Goal: Obtain resource: Download file/media

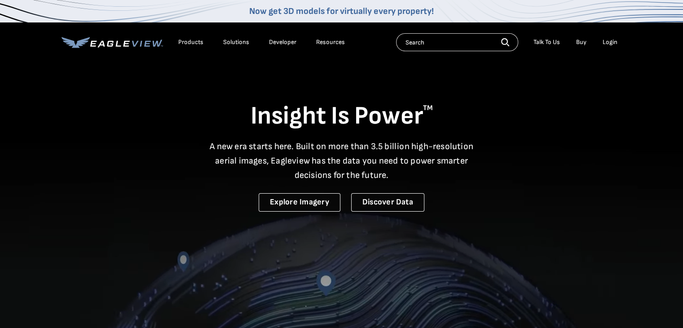
click at [612, 40] on div "Login" at bounding box center [610, 42] width 15 height 8
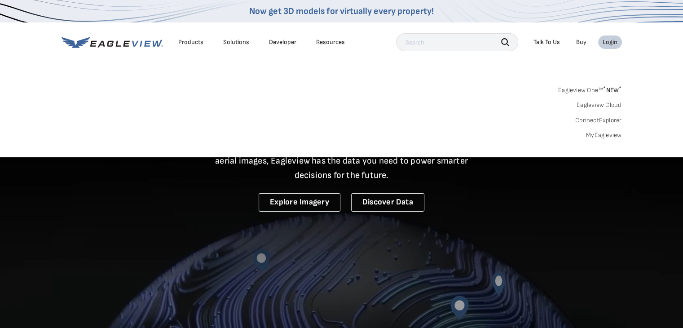
click at [602, 106] on link "Eagleview Cloud" at bounding box center [598, 105] width 45 height 8
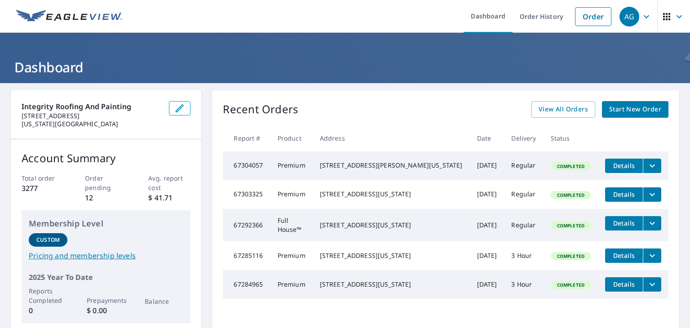
click at [348, 179] on td "3 Thomas Ln Colorado Springs, CO 80906" at bounding box center [390, 165] width 157 height 29
click at [585, 13] on link "Order" at bounding box center [593, 16] width 36 height 19
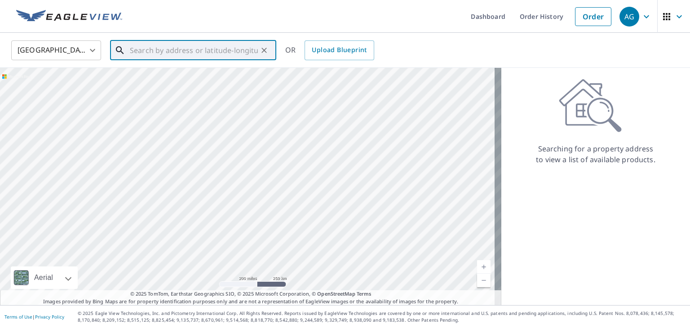
click at [241, 53] on input "text" at bounding box center [194, 50] width 128 height 25
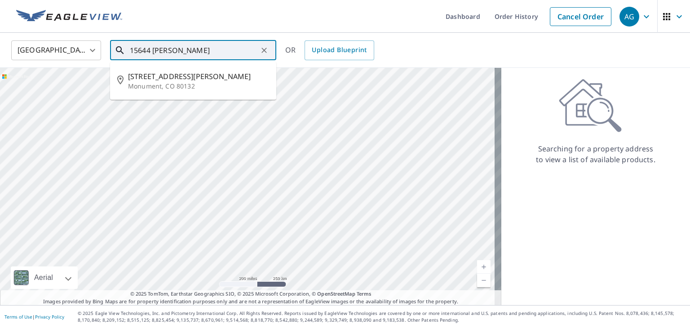
click at [158, 77] on span "15644 Dawson Creek Dr" at bounding box center [198, 76] width 141 height 11
type input "15644 Dawson Creek Dr Monument, CO 80132"
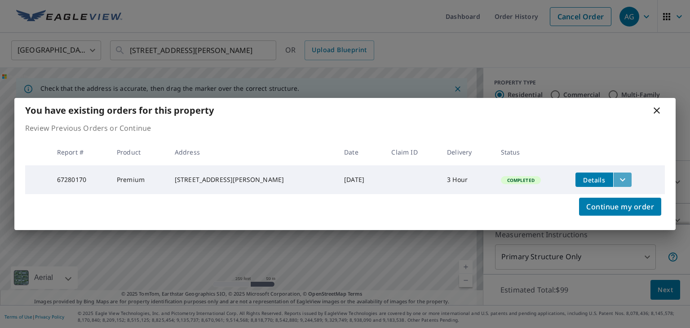
click at [617, 182] on icon "filesDropdownBtn-67280170" at bounding box center [622, 179] width 11 height 11
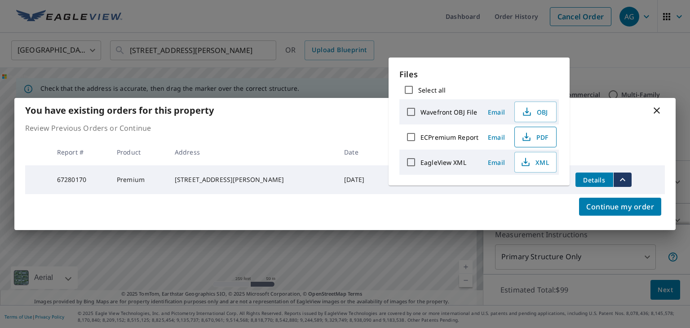
click at [532, 139] on span "PDF" at bounding box center [534, 137] width 29 height 11
